Goal: Task Accomplishment & Management: Complete application form

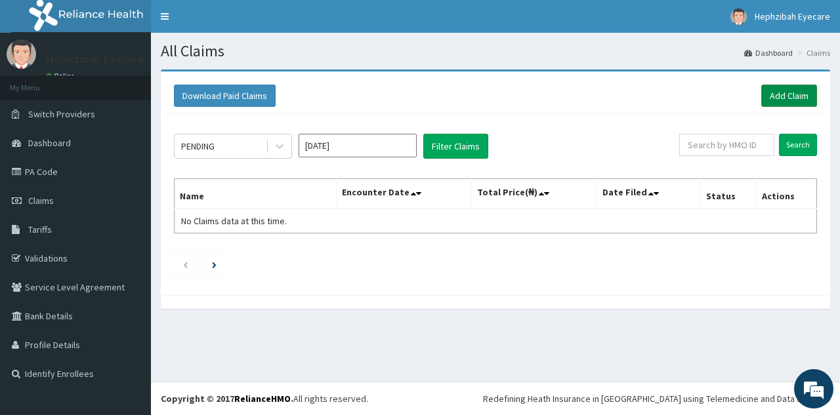
click at [790, 100] on link "Add Claim" at bounding box center [789, 96] width 56 height 22
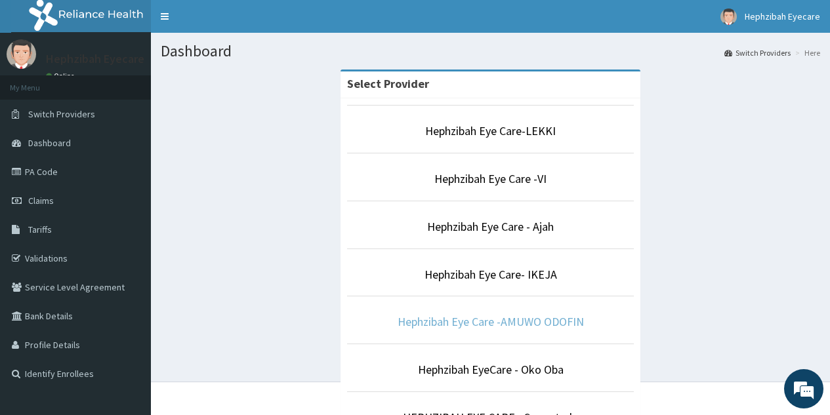
click at [512, 320] on link "Hephzibah Eye Care -AMUWO ODOFIN" at bounding box center [491, 321] width 186 height 15
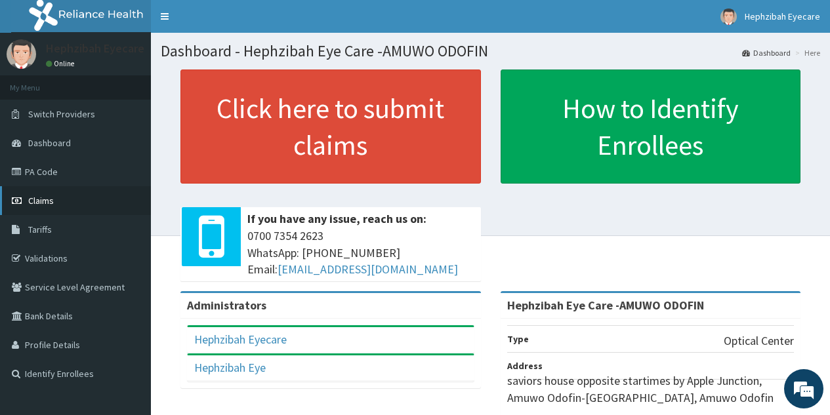
click at [43, 200] on span "Claims" at bounding box center [41, 201] width 26 height 12
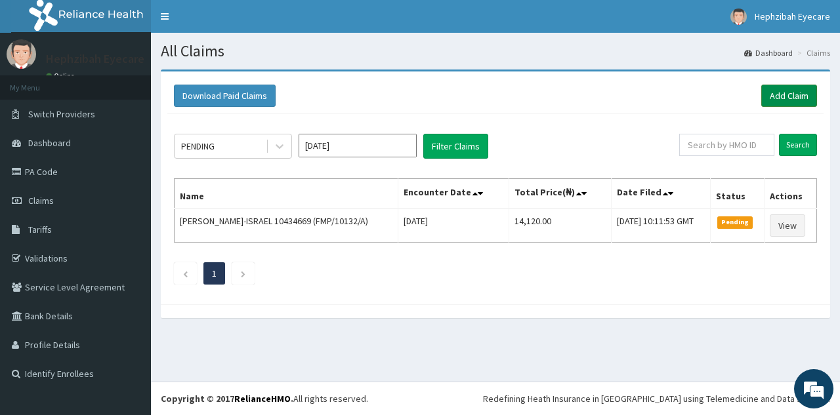
click at [786, 100] on link "Add Claim" at bounding box center [789, 96] width 56 height 22
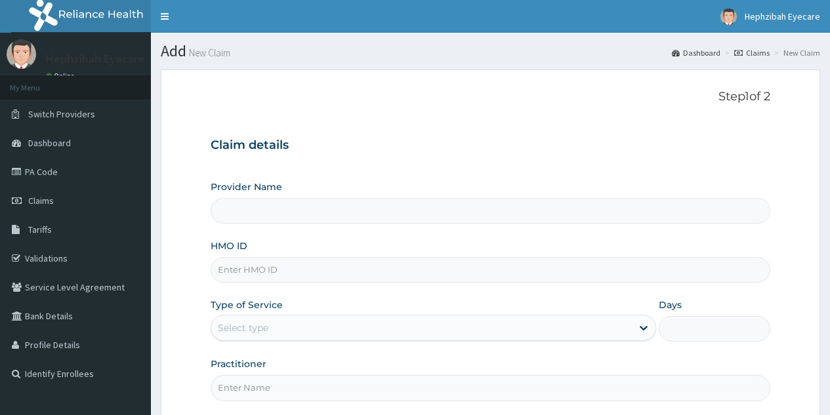
type input "Hephzibah Eye Care -AMUWO ODOFIN"
click at [245, 275] on input "HMO ID" at bounding box center [491, 270] width 560 height 26
type input "RUY/10010/A"
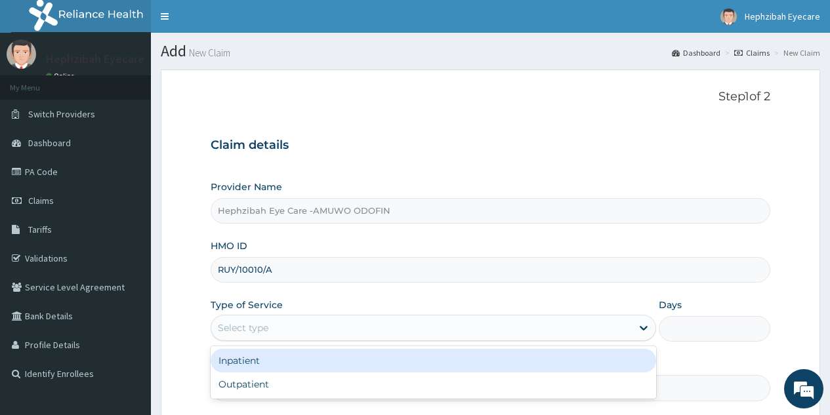
click at [362, 323] on div "Select type" at bounding box center [421, 328] width 421 height 21
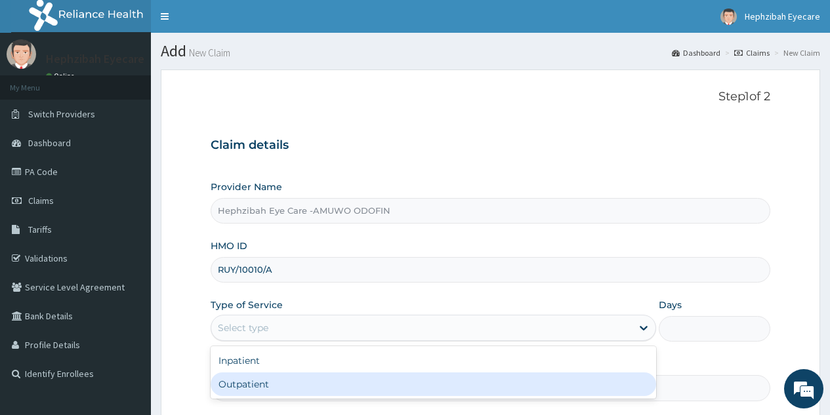
click at [293, 385] on div "Outpatient" at bounding box center [434, 385] width 446 height 24
type input "1"
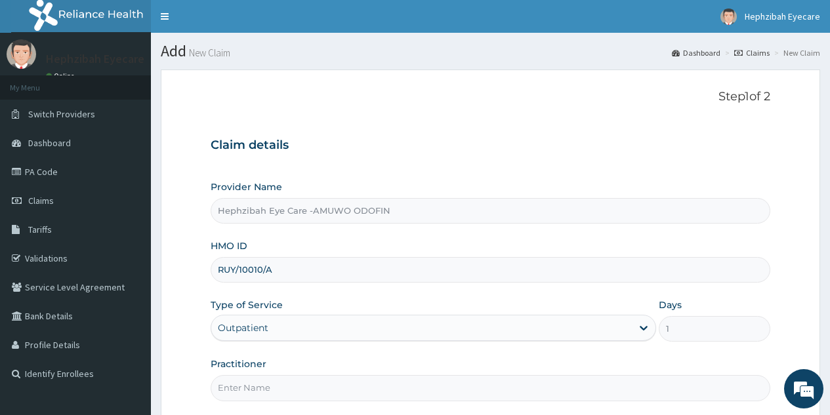
click at [375, 387] on input "Practitioner" at bounding box center [491, 388] width 560 height 26
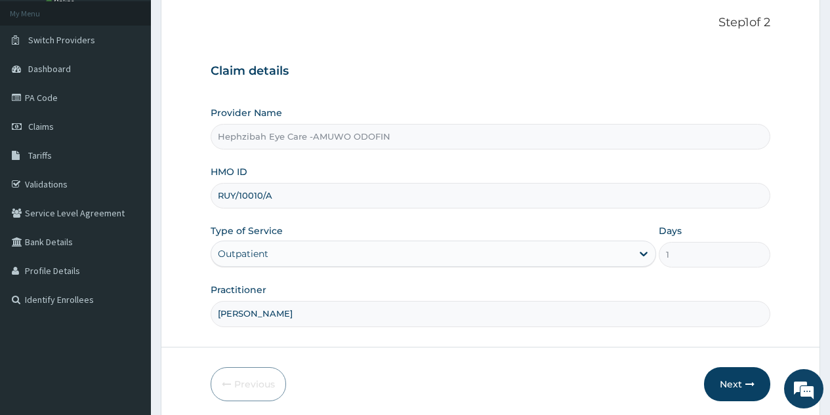
scroll to position [105, 0]
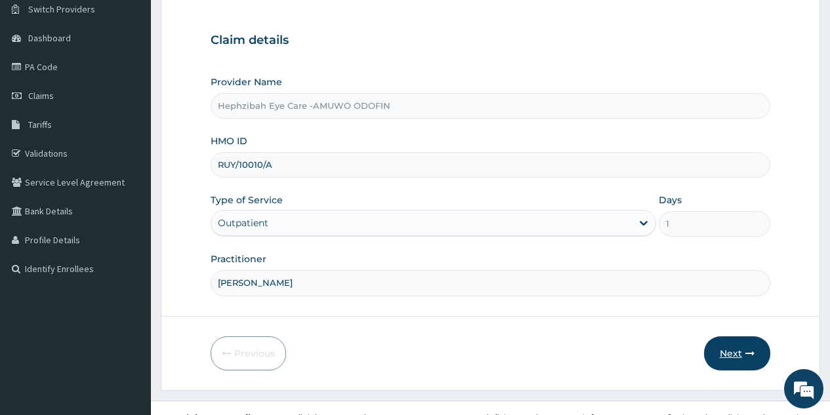
type input "DR CHIOMA"
click at [725, 353] on button "Next" at bounding box center [737, 354] width 66 height 34
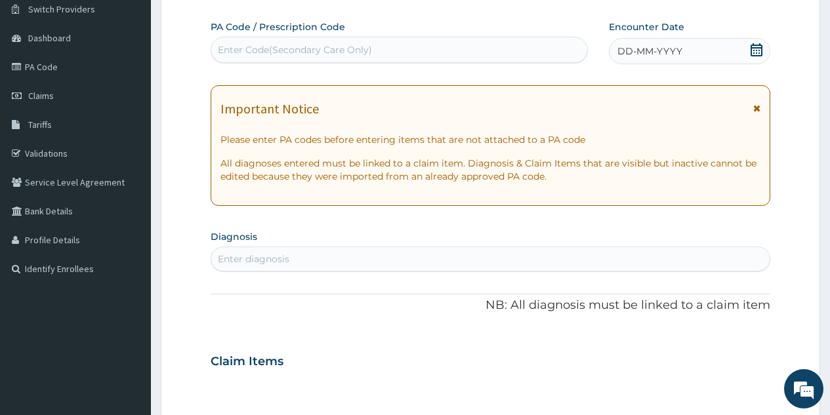
click at [364, 52] on div "Enter Code(Secondary Care Only)" at bounding box center [295, 49] width 154 height 13
type input "PA"
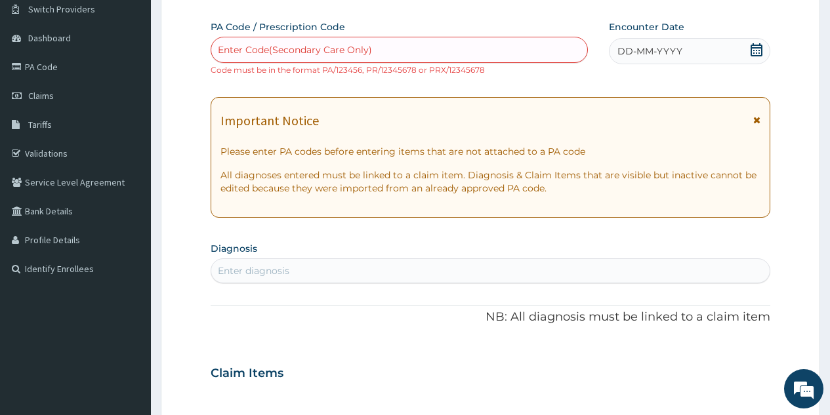
click at [535, 305] on div "PA Code / Prescription Code Enter Code(Secondary Care Only) Code must be in the…" at bounding box center [491, 365] width 560 height 691
click at [426, 55] on div "Enter Code(Secondary Care Only)" at bounding box center [398, 49] width 375 height 21
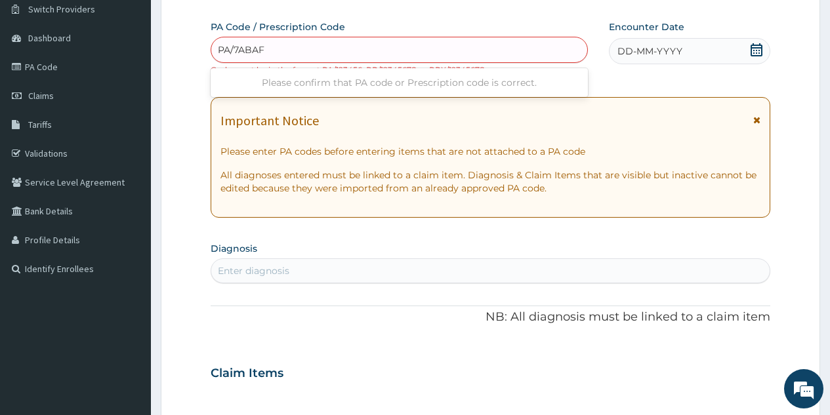
type input "PA/7ABAF7"
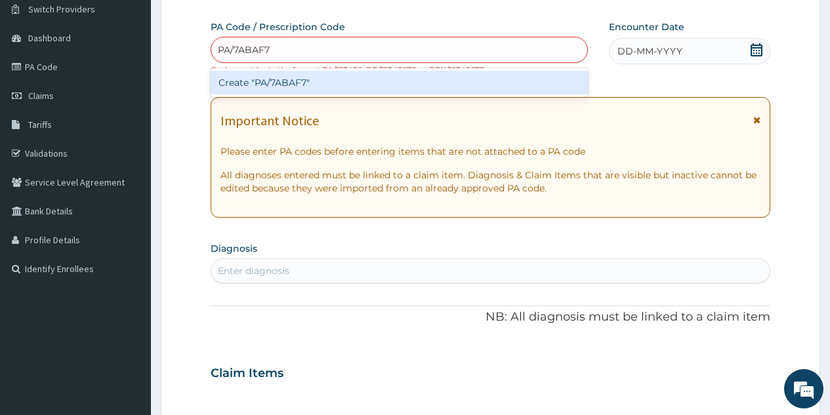
click at [407, 86] on div "Create "PA/7ABAF7"" at bounding box center [399, 83] width 377 height 24
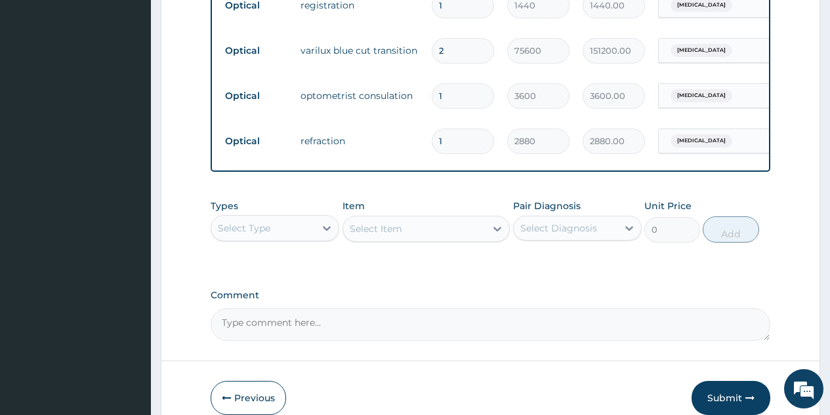
scroll to position [750, 0]
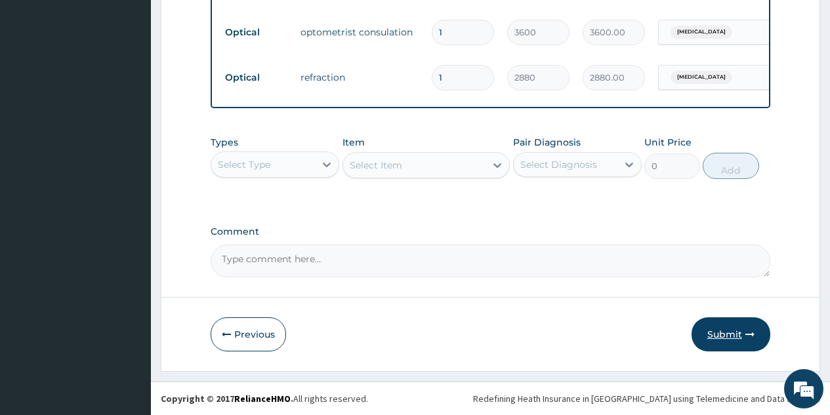
click at [726, 334] on button "Submit" at bounding box center [731, 335] width 79 height 34
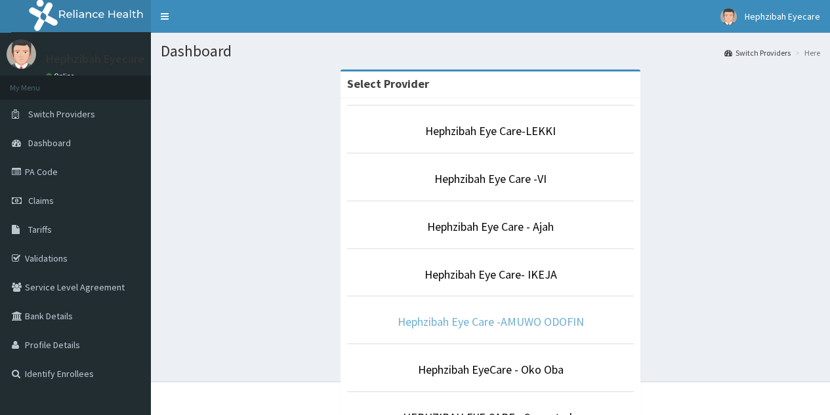
click at [457, 328] on link "Hephzibah Eye Care -AMUWO ODOFIN" at bounding box center [491, 321] width 186 height 15
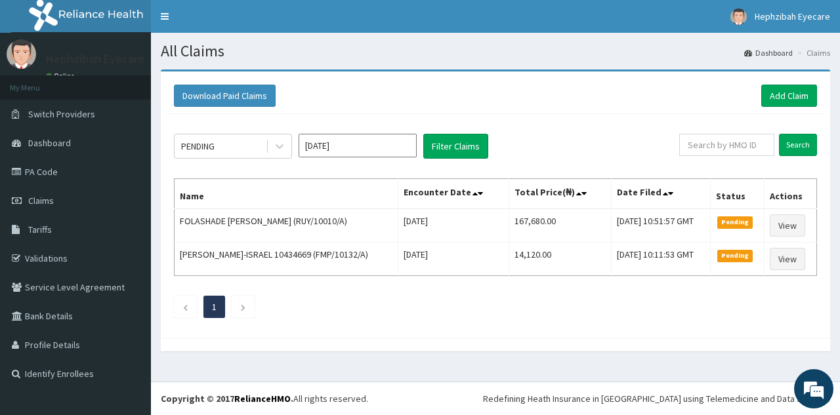
click at [726, 334] on div "Download Paid Claims Add Claim × Note you can only download claims within a max…" at bounding box center [495, 205] width 669 height 266
